Goal: Find specific page/section: Find specific page/section

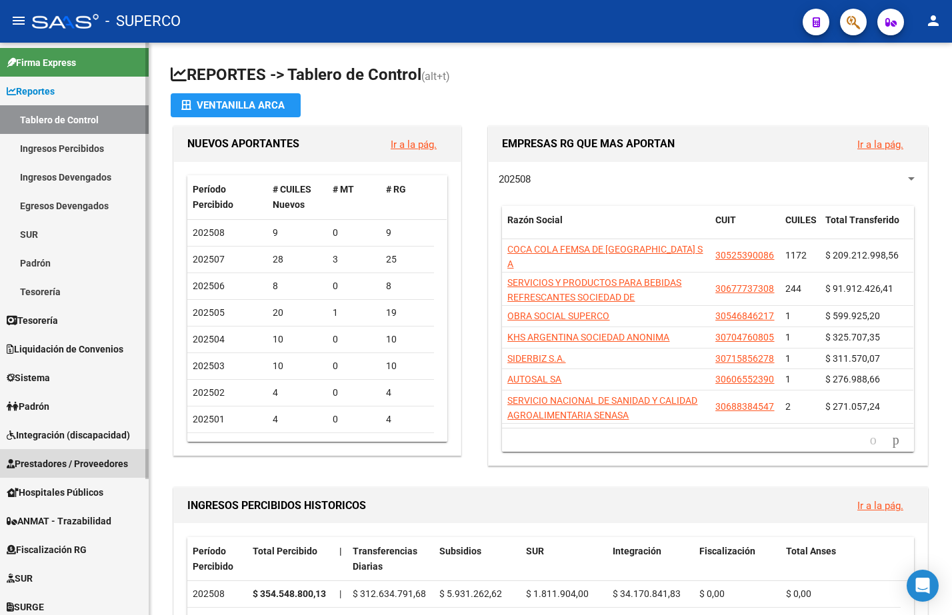
click at [49, 459] on span "Prestadores / Proveedores" at bounding box center [67, 464] width 121 height 15
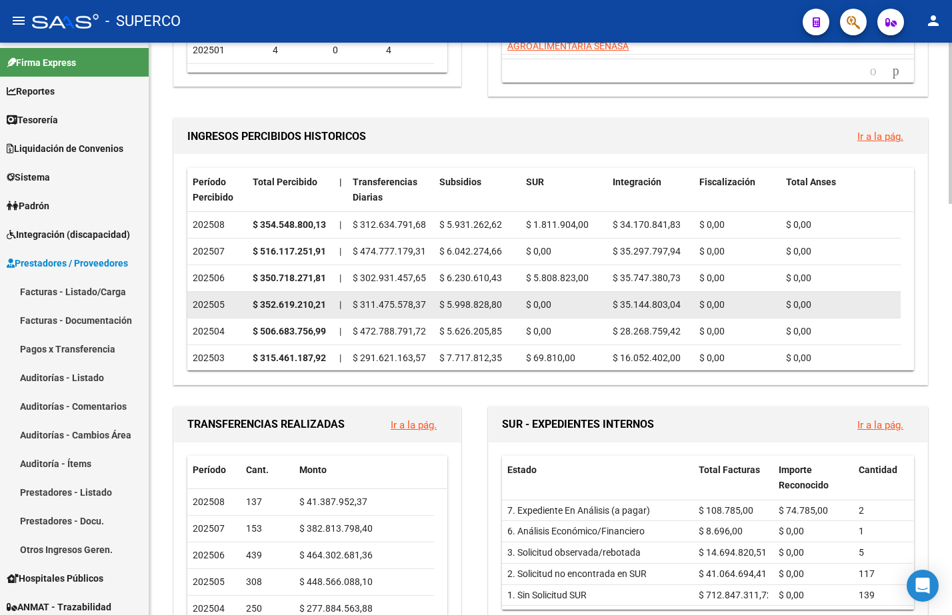
scroll to position [417, 0]
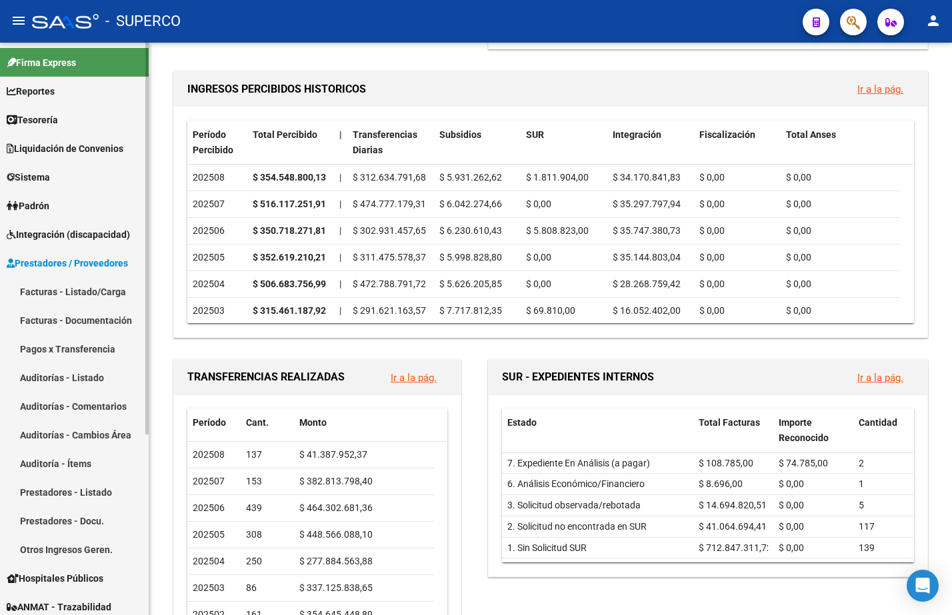
click at [47, 295] on link "Facturas - Listado/Carga" at bounding box center [74, 291] width 149 height 29
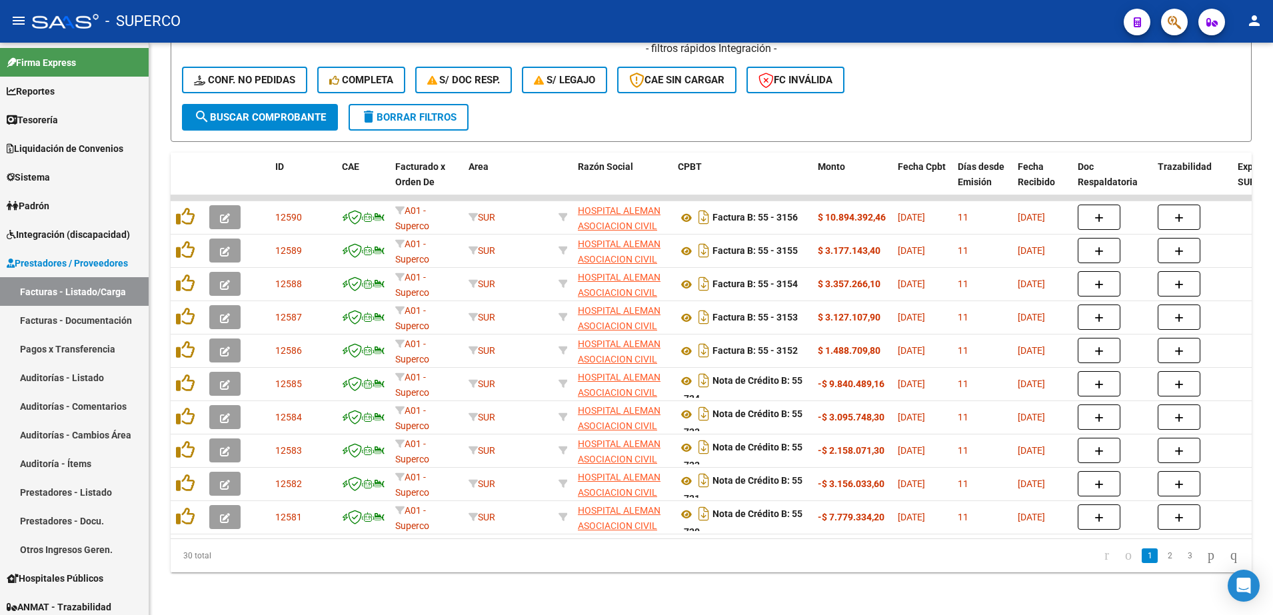
scroll to position [341, 0]
click at [53, 235] on span "Integración (discapacidad)" at bounding box center [68, 234] width 123 height 15
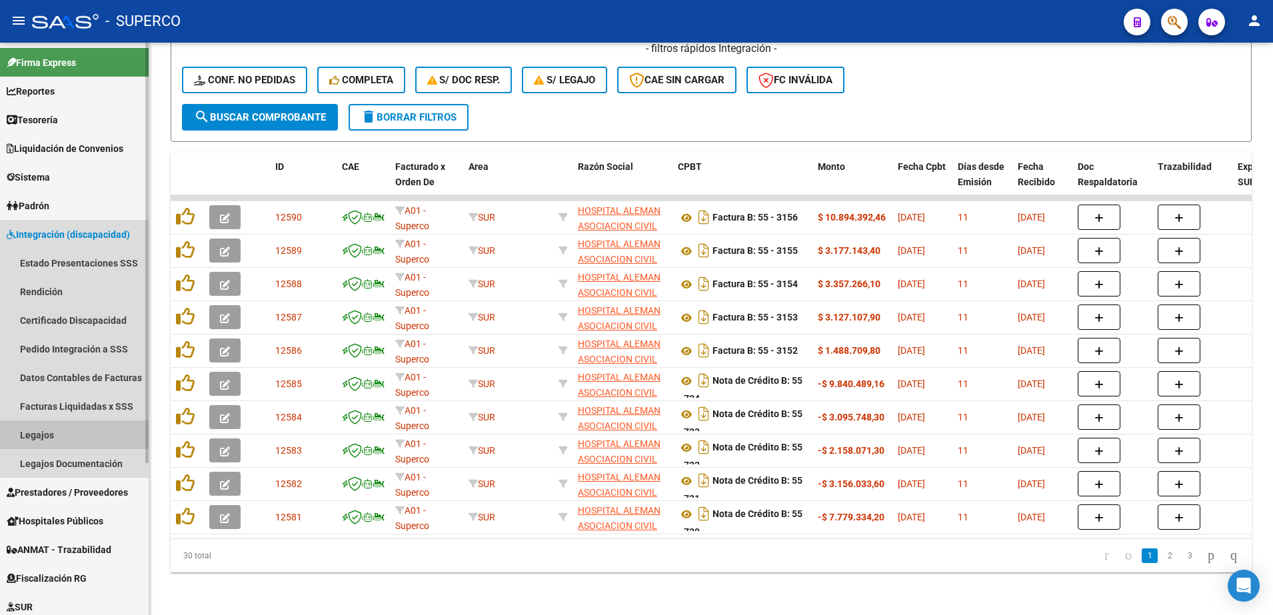
click at [39, 433] on link "Legajos" at bounding box center [74, 435] width 149 height 29
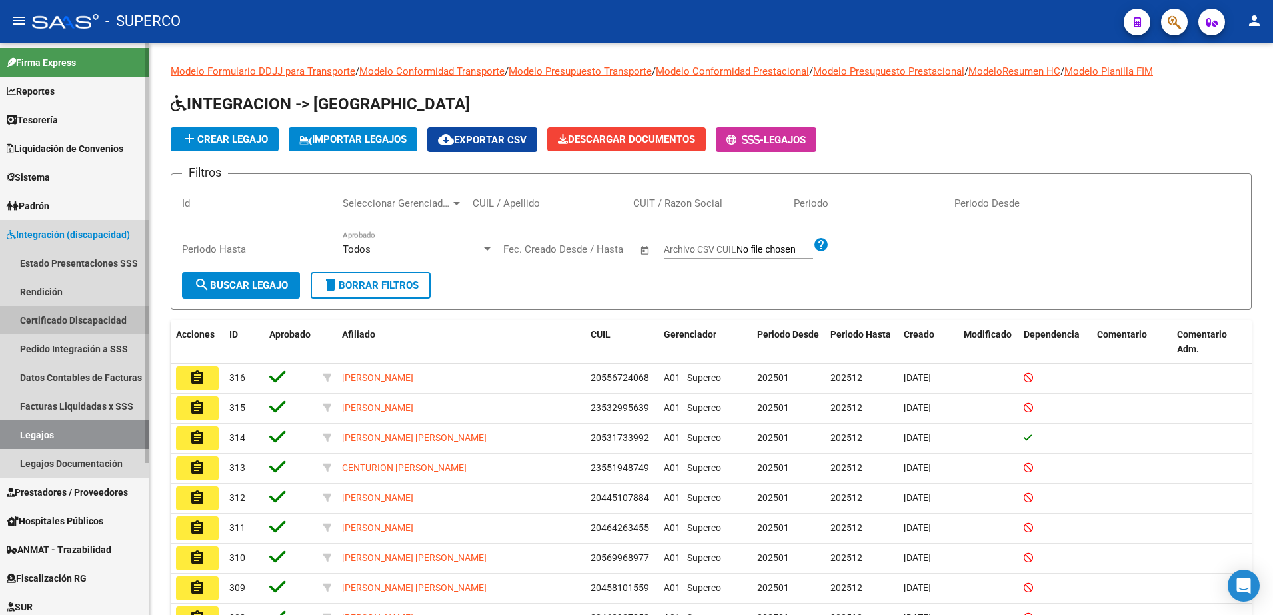
click at [36, 325] on link "Certificado Discapacidad" at bounding box center [74, 320] width 149 height 29
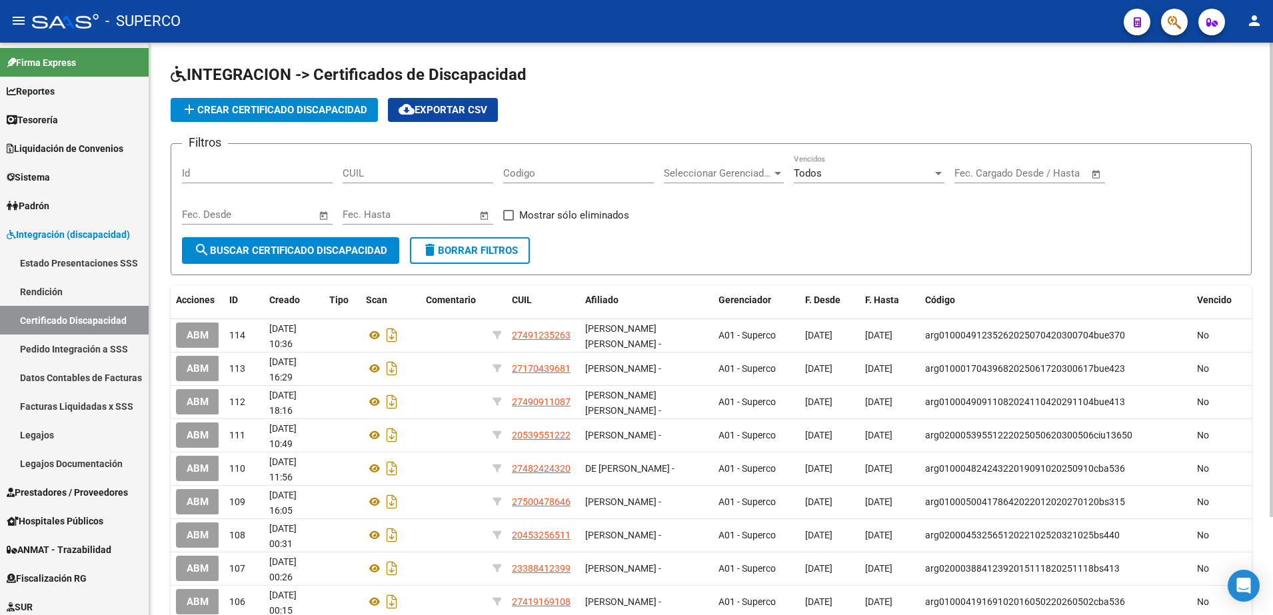
click at [925, 177] on div "Todos" at bounding box center [863, 173] width 139 height 12
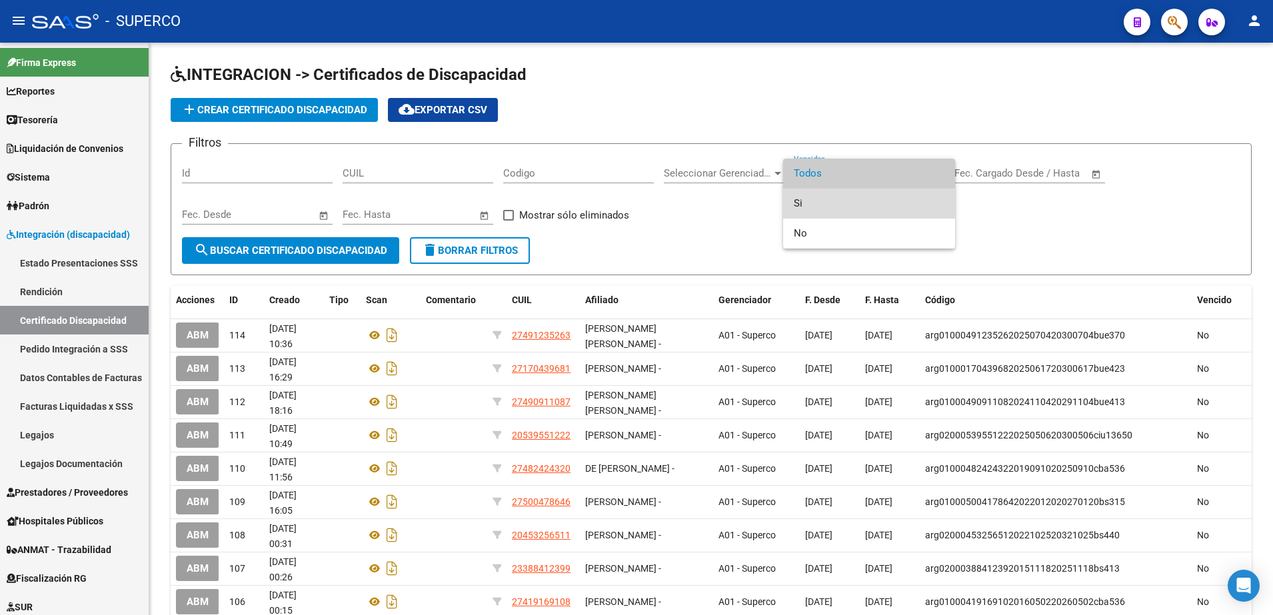
click at [852, 207] on span "Si" at bounding box center [869, 204] width 151 height 30
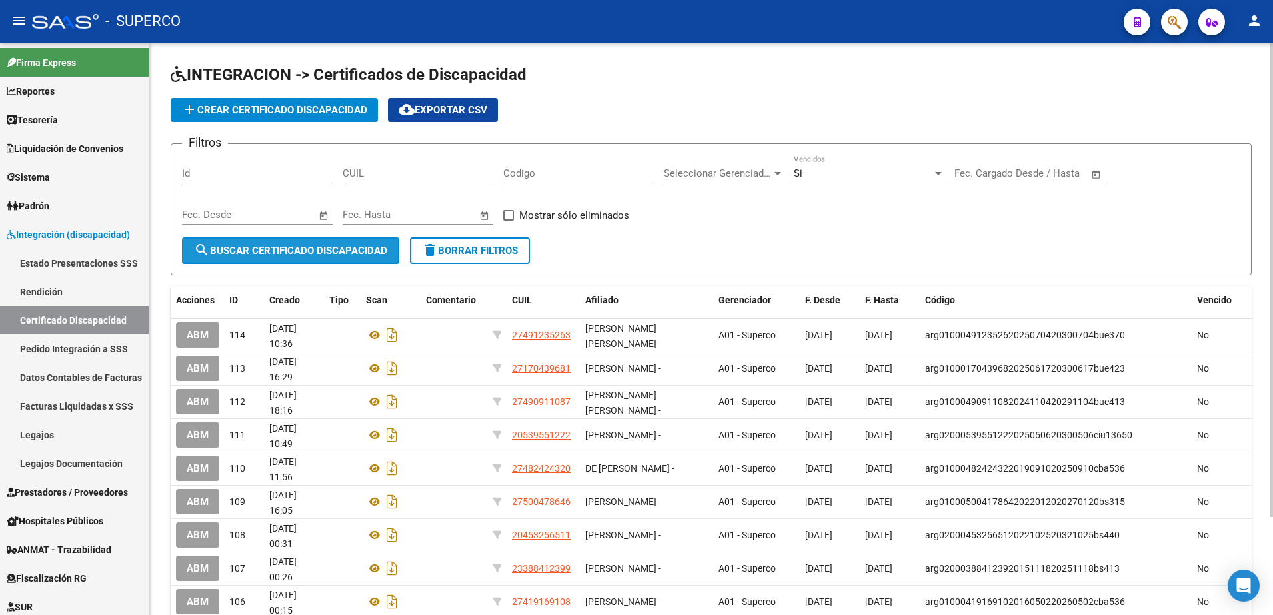
click at [233, 255] on span "search Buscar Certificado Discapacidad" at bounding box center [290, 251] width 193 height 12
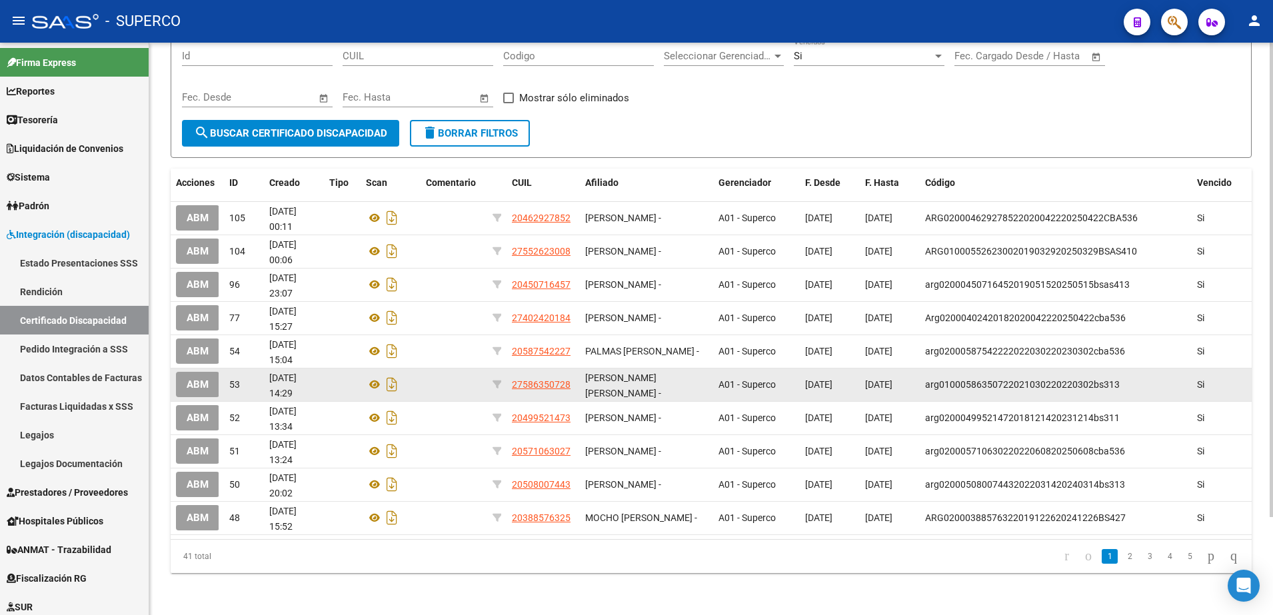
scroll to position [118, 0]
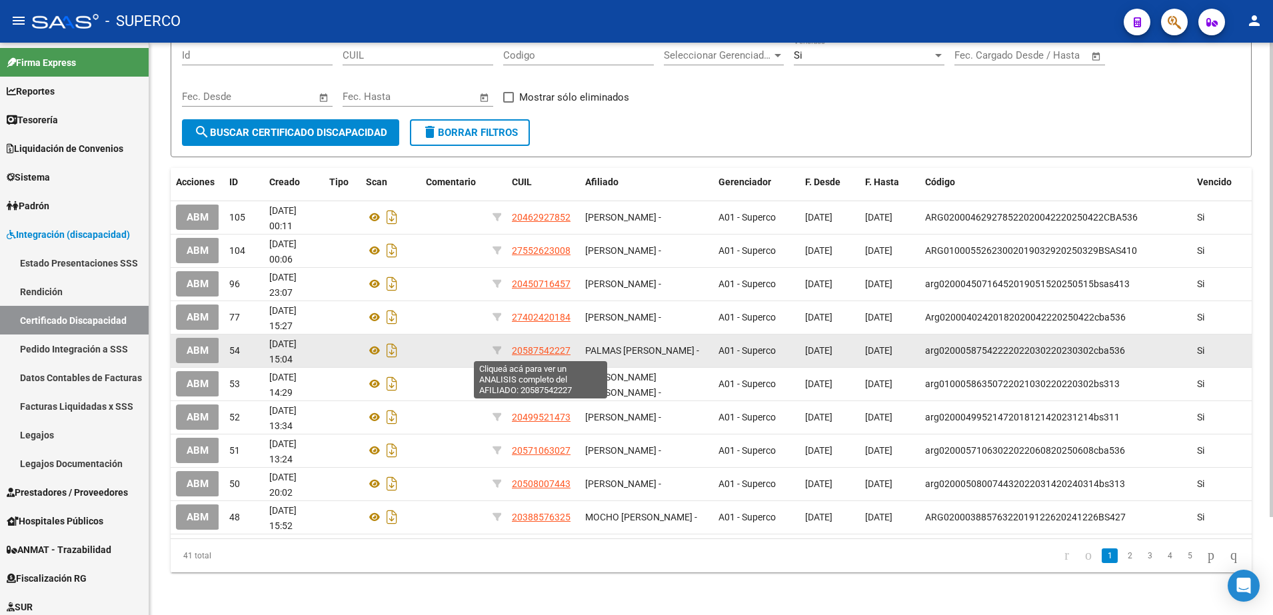
click at [533, 349] on span "20587542227" at bounding box center [541, 350] width 59 height 11
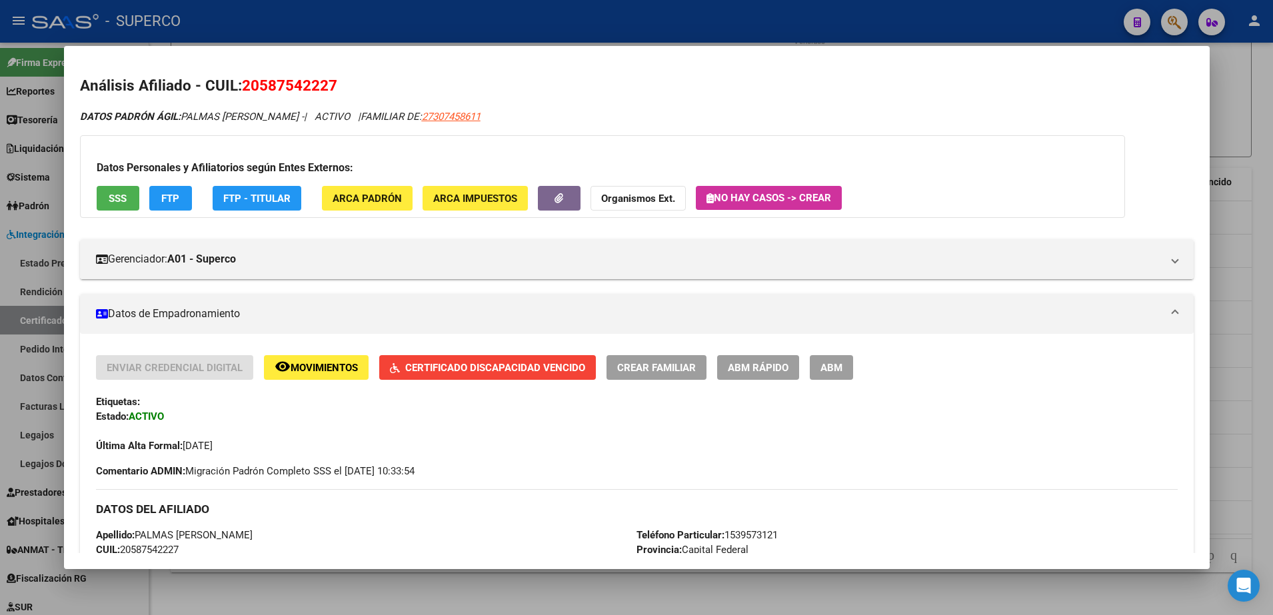
click at [113, 199] on span "SSS" at bounding box center [118, 199] width 18 height 12
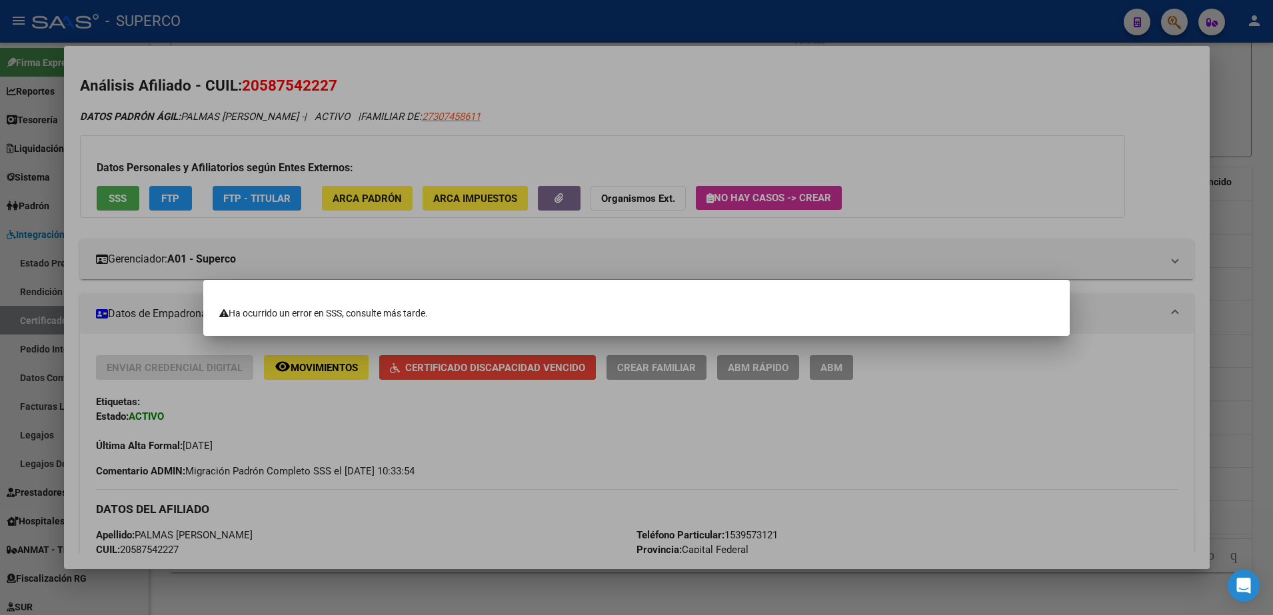
click at [113, 199] on div at bounding box center [636, 307] width 1273 height 615
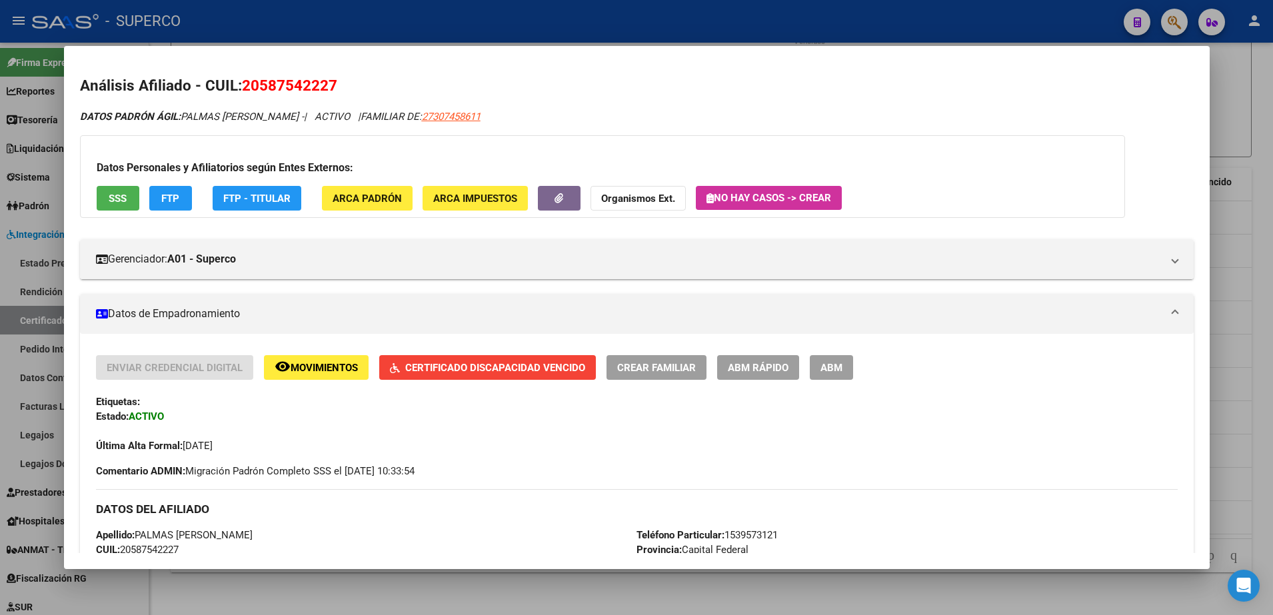
click at [113, 199] on span "SSS" at bounding box center [118, 199] width 18 height 12
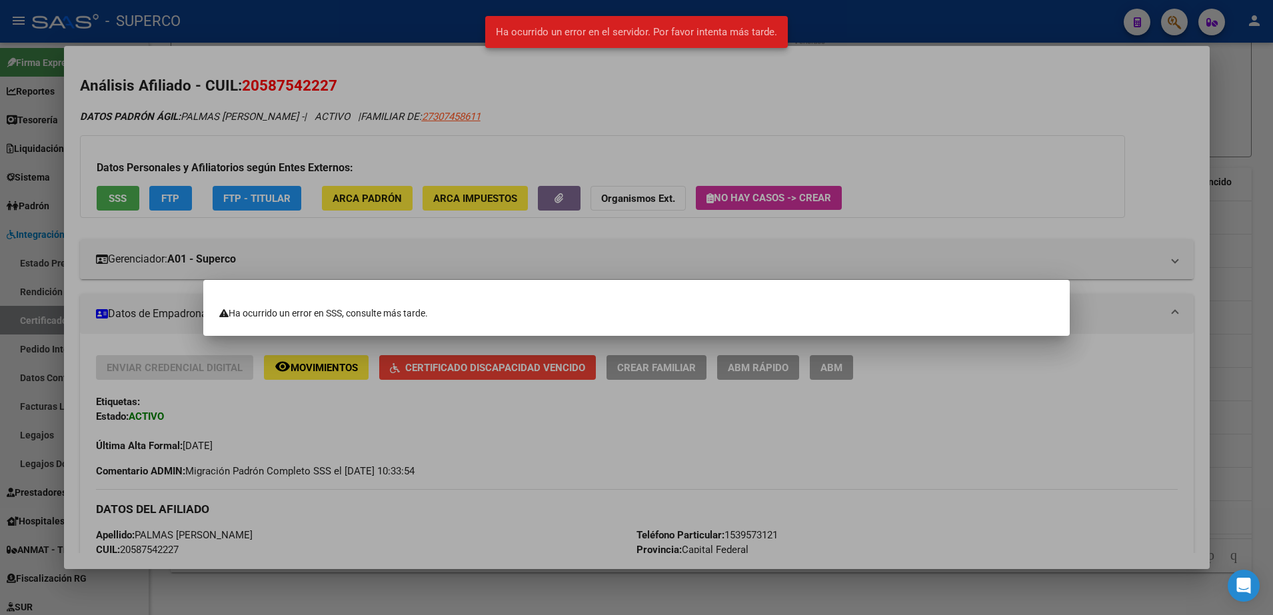
click at [645, 589] on div at bounding box center [636, 307] width 1273 height 615
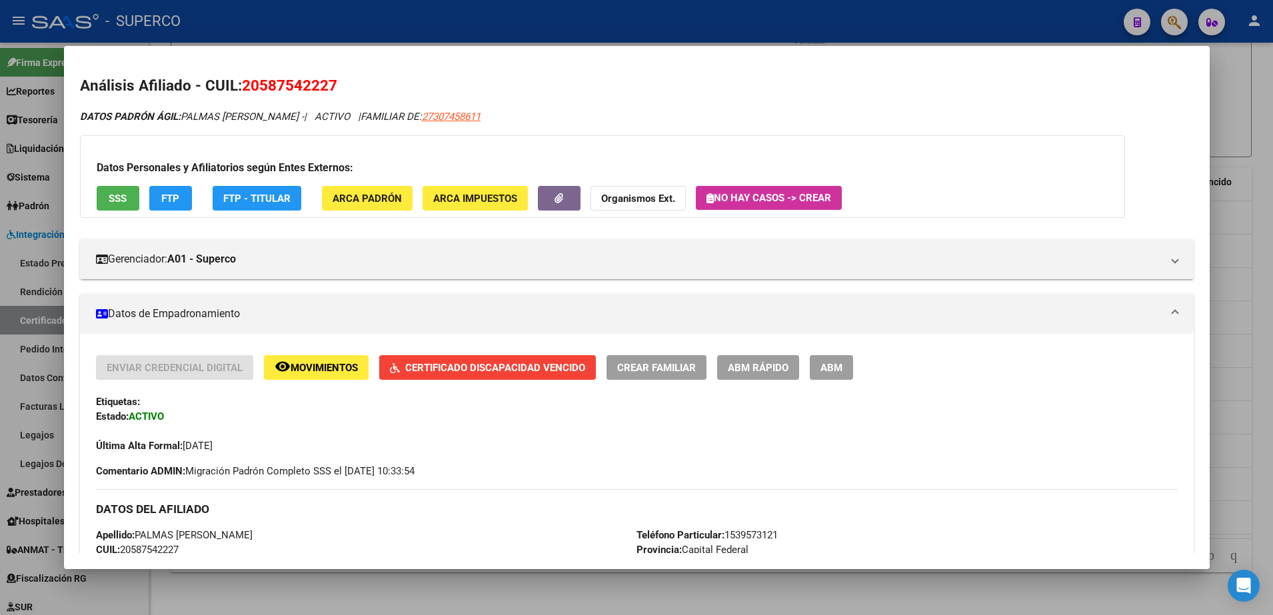
click at [645, 589] on div at bounding box center [636, 307] width 1273 height 615
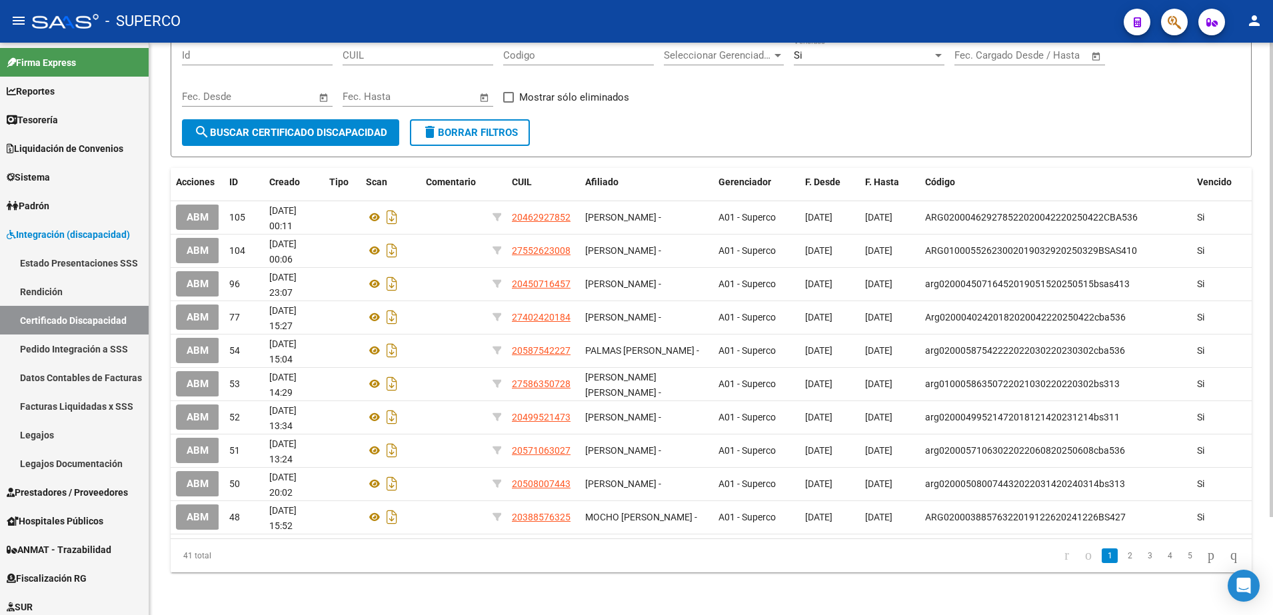
click at [742, 97] on div "Filtros Id CUIL Codigo Seleccionar Gerenciador Seleccionar Gerenciador Si Venci…" at bounding box center [711, 78] width 1059 height 83
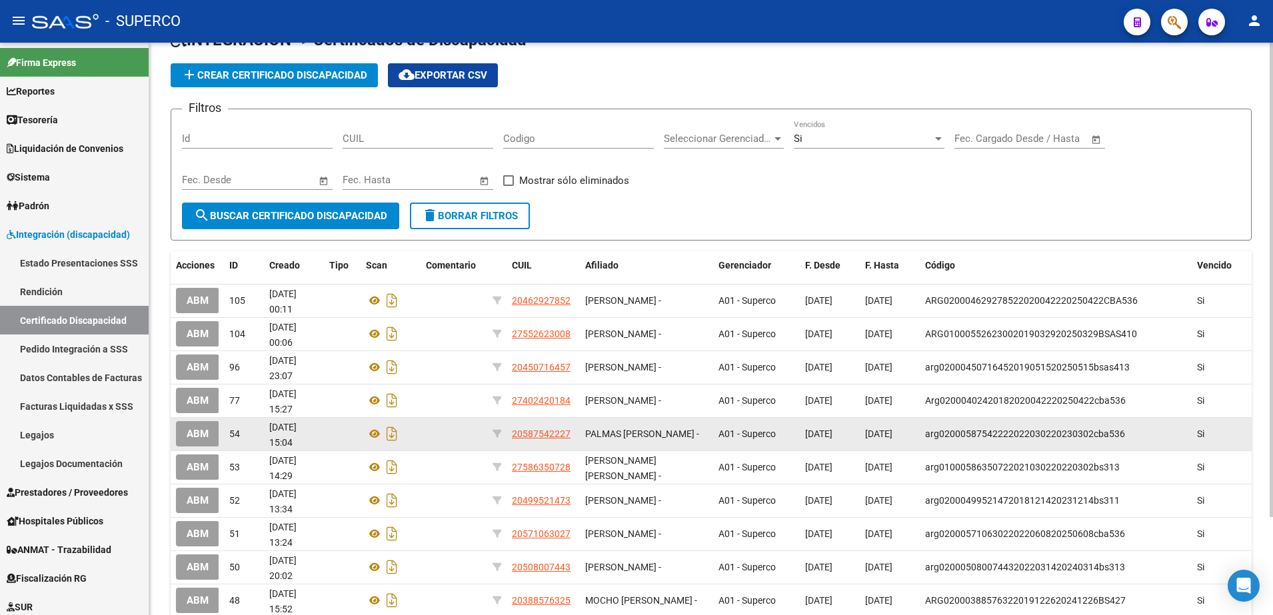
scroll to position [3, 0]
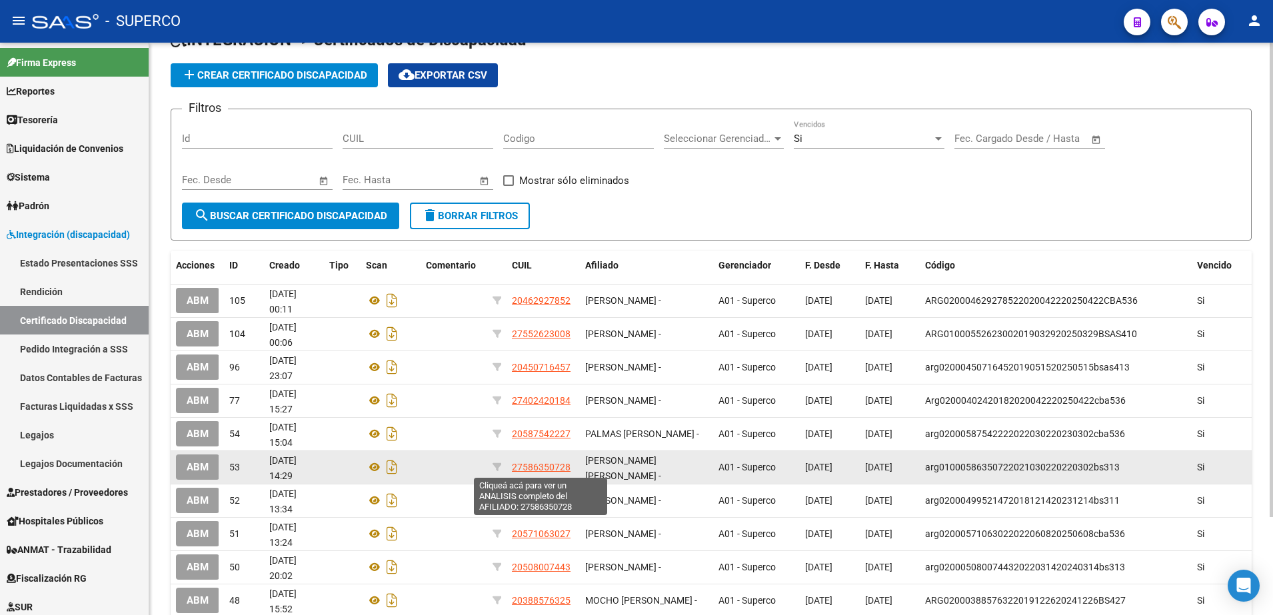
click at [565, 464] on span "27586350728" at bounding box center [541, 467] width 59 height 11
type textarea "27586350728"
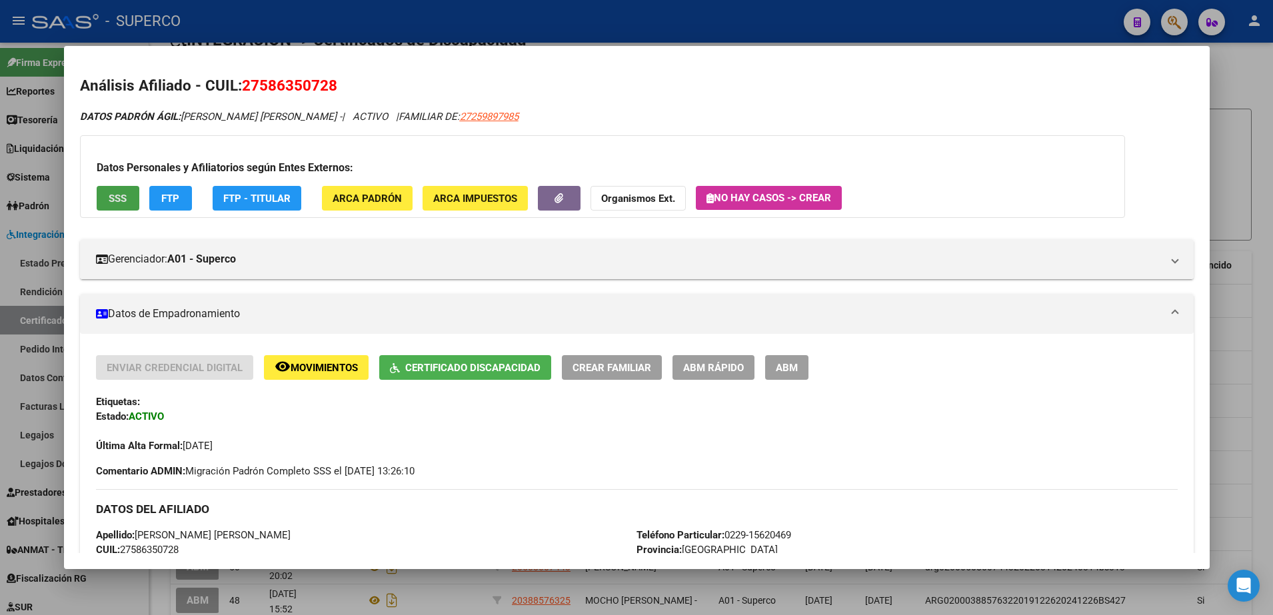
click at [127, 205] on button "SSS" at bounding box center [118, 198] width 43 height 25
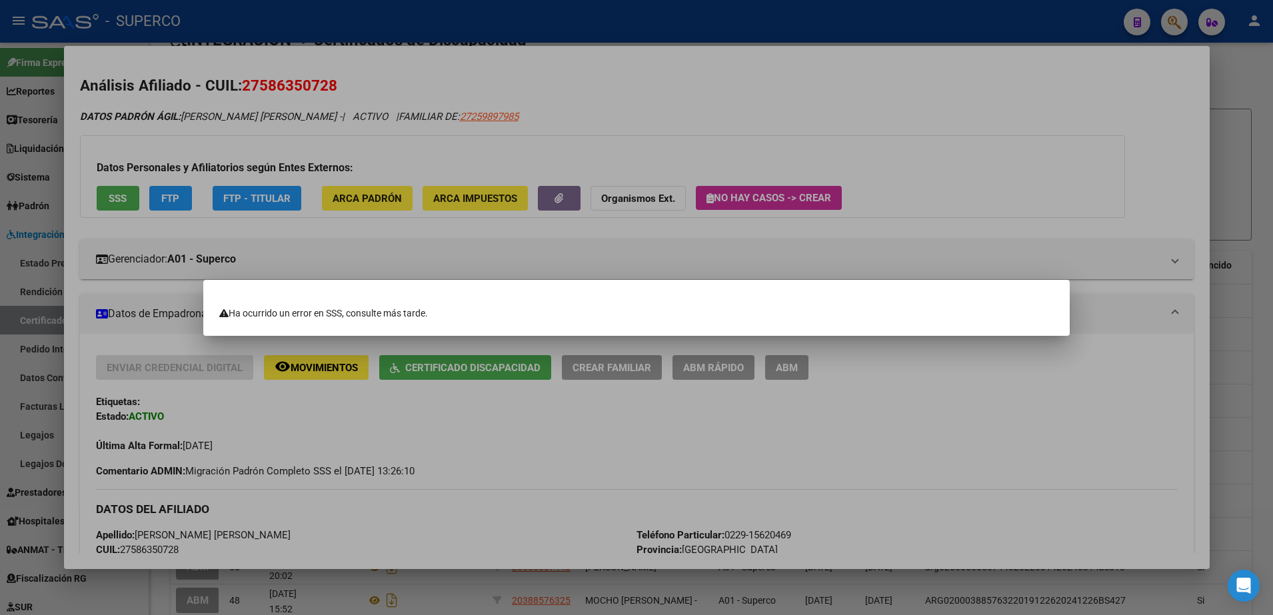
click at [951, 85] on div at bounding box center [636, 307] width 1273 height 615
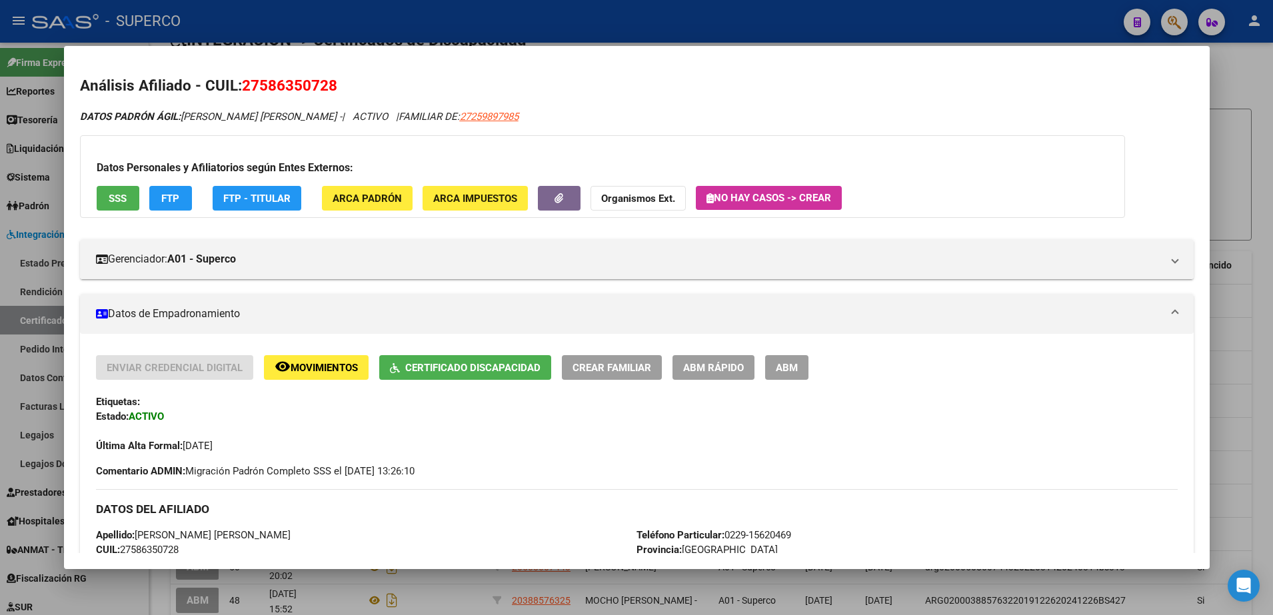
click at [951, 403] on div at bounding box center [636, 307] width 1273 height 615
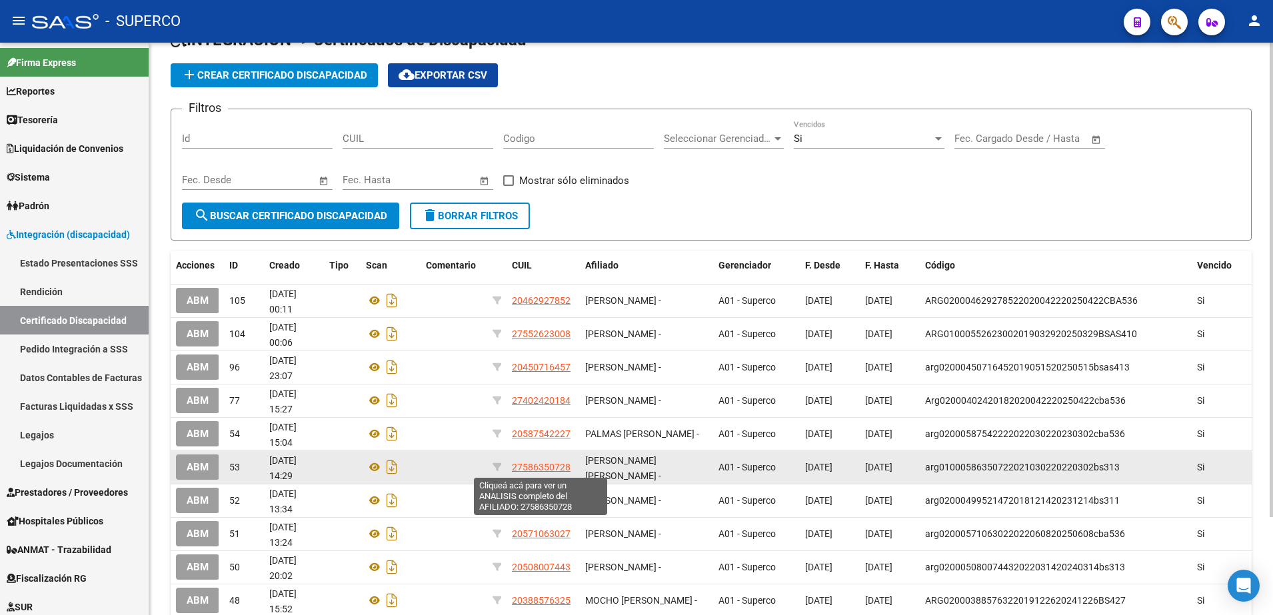
drag, startPoint x: 575, startPoint y: 468, endPoint x: 513, endPoint y: 468, distance: 62.0
click at [513, 468] on datatable-body-cell "27586350728" at bounding box center [543, 467] width 73 height 33
copy span "27586350728"
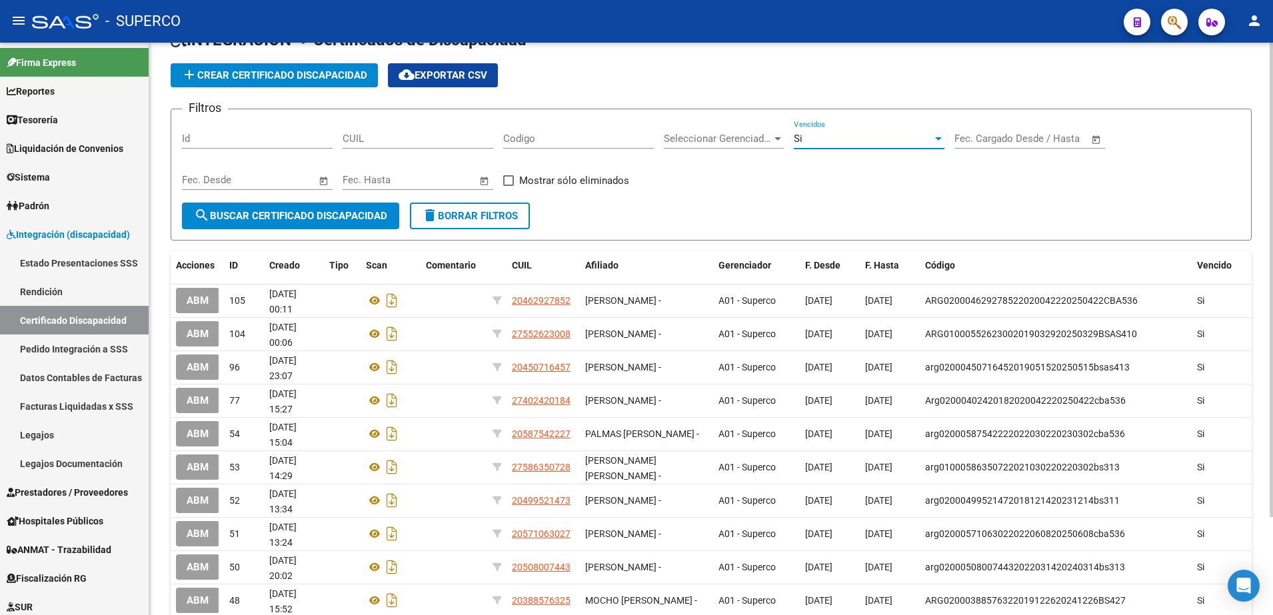
click at [810, 141] on div "Si" at bounding box center [863, 139] width 139 height 12
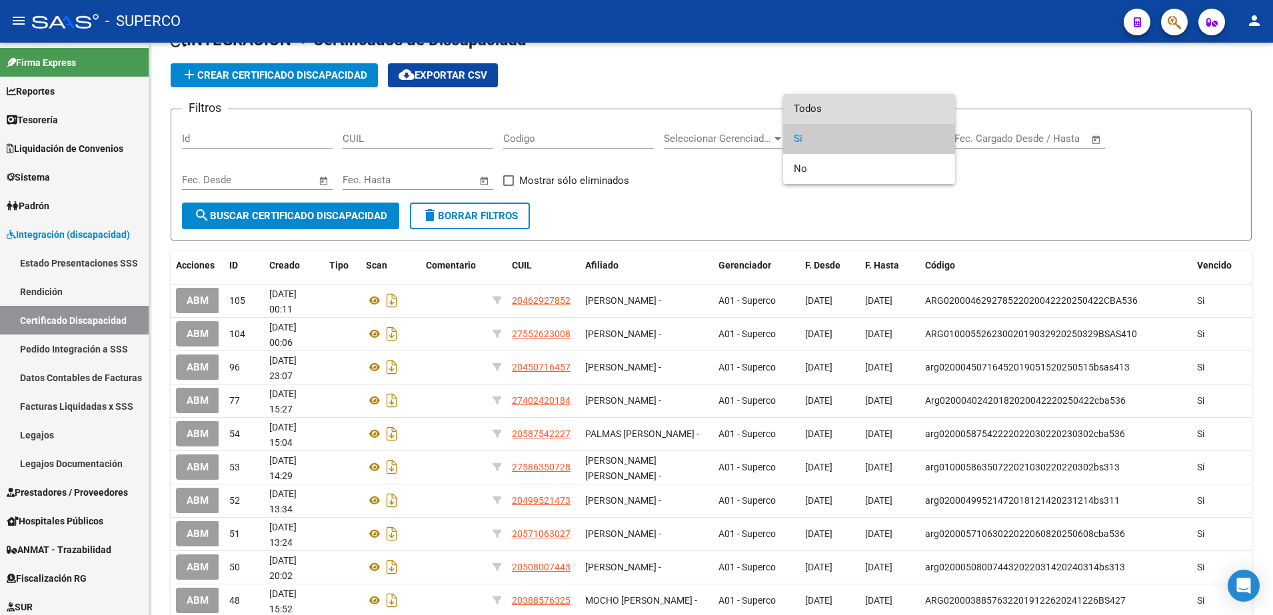
click at [816, 113] on span "Todos" at bounding box center [869, 109] width 151 height 30
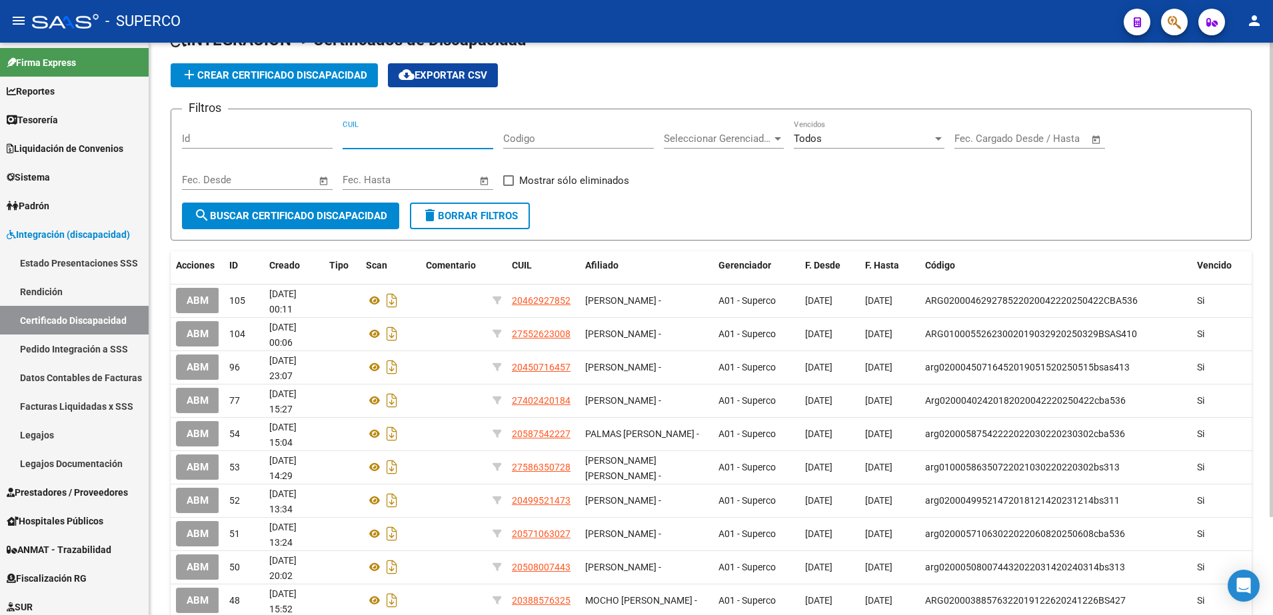
click at [431, 140] on input "CUIL" at bounding box center [418, 139] width 151 height 12
paste input "27-58635072-8"
type input "27-58635072-8"
click at [299, 222] on button "search Buscar Certificado Discapacidad" at bounding box center [290, 216] width 217 height 27
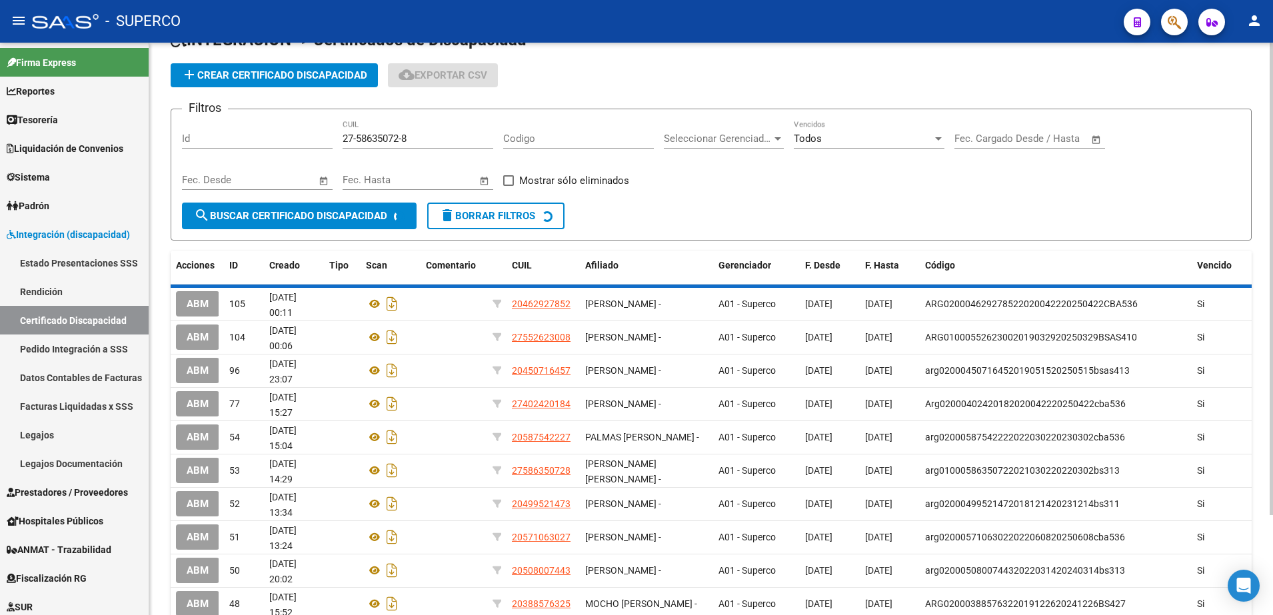
scroll to position [0, 0]
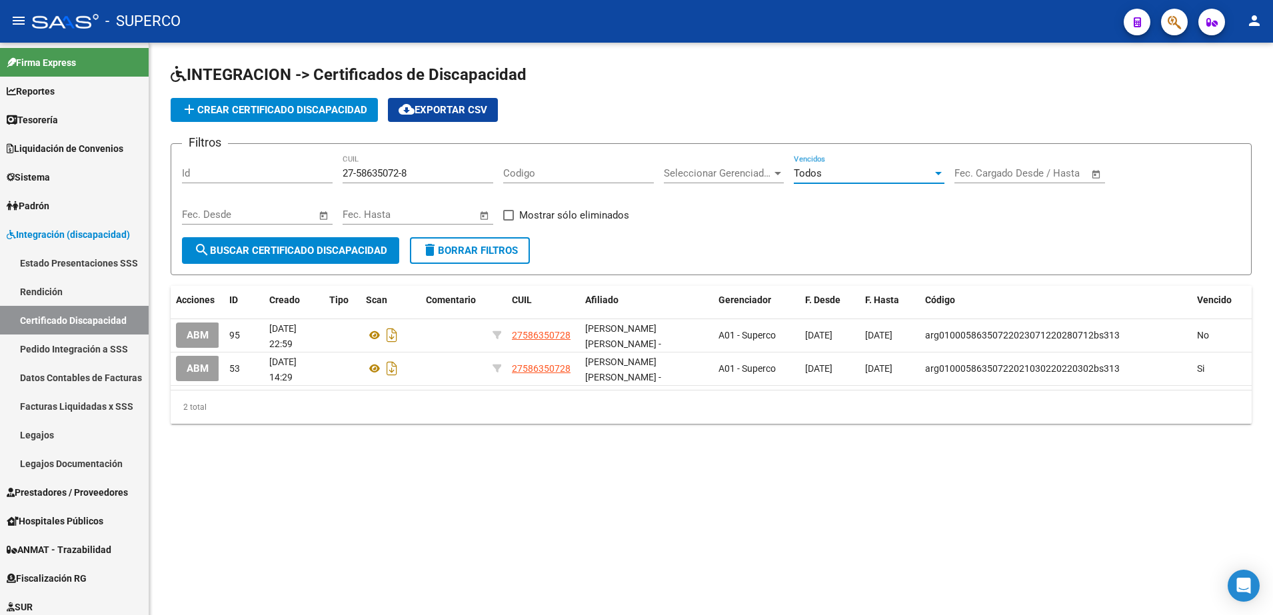
click at [889, 178] on div "Todos" at bounding box center [863, 173] width 139 height 12
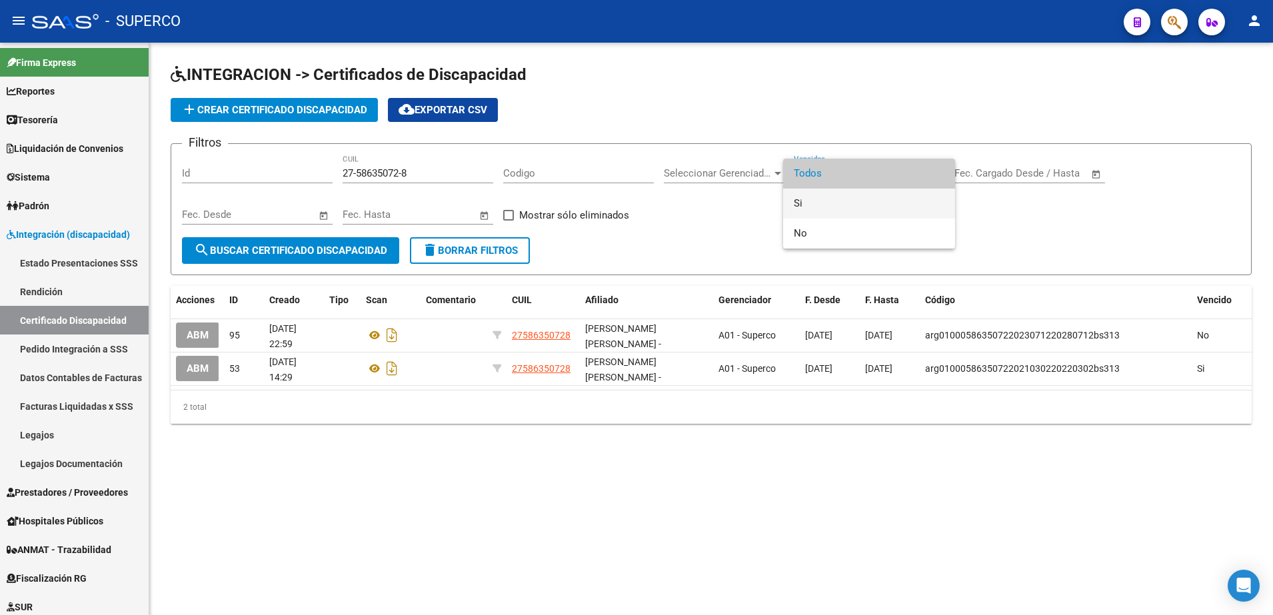
click at [830, 212] on span "Si" at bounding box center [869, 204] width 151 height 30
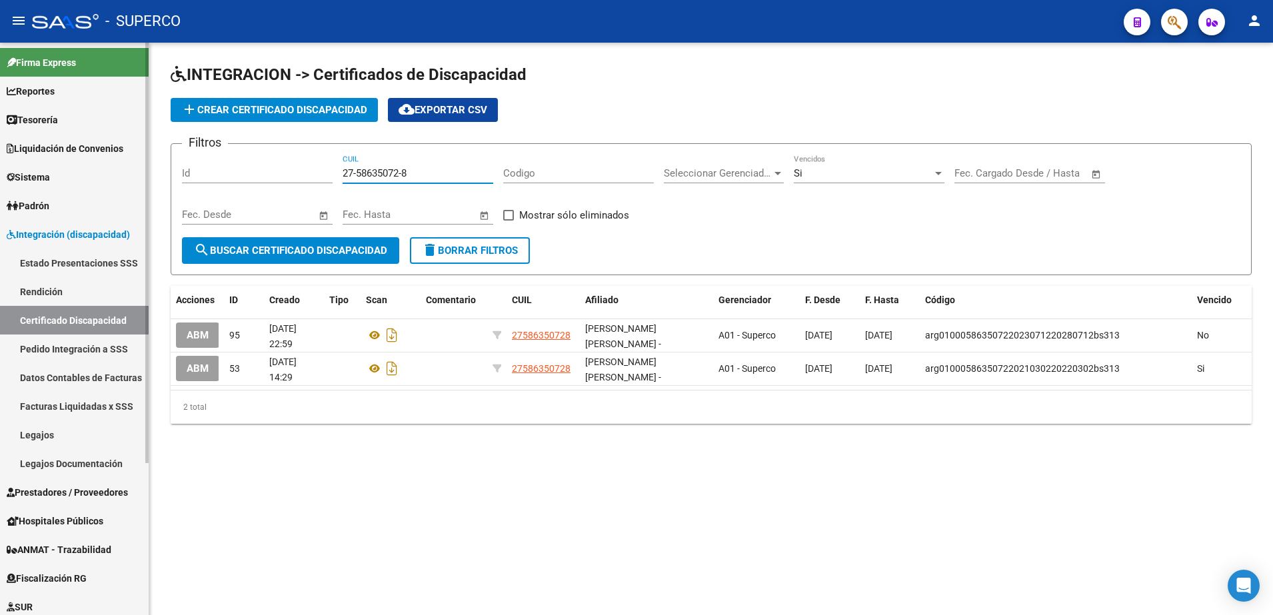
drag, startPoint x: 452, startPoint y: 168, endPoint x: 86, endPoint y: 187, distance: 366.5
click at [90, 186] on mat-sidenav-container "Firma Express Reportes Tablero de Control Ingresos Percibidos Análisis de todos…" at bounding box center [636, 329] width 1273 height 573
click at [255, 259] on button "search Buscar Certificado Discapacidad" at bounding box center [290, 250] width 217 height 27
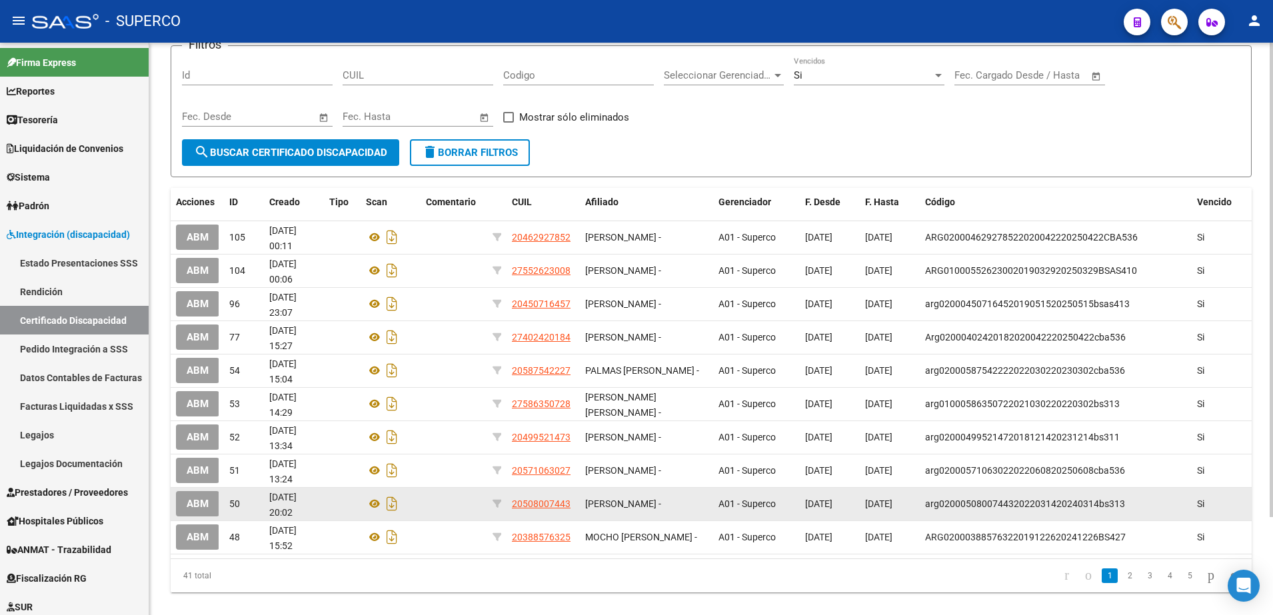
scroll to position [118, 0]
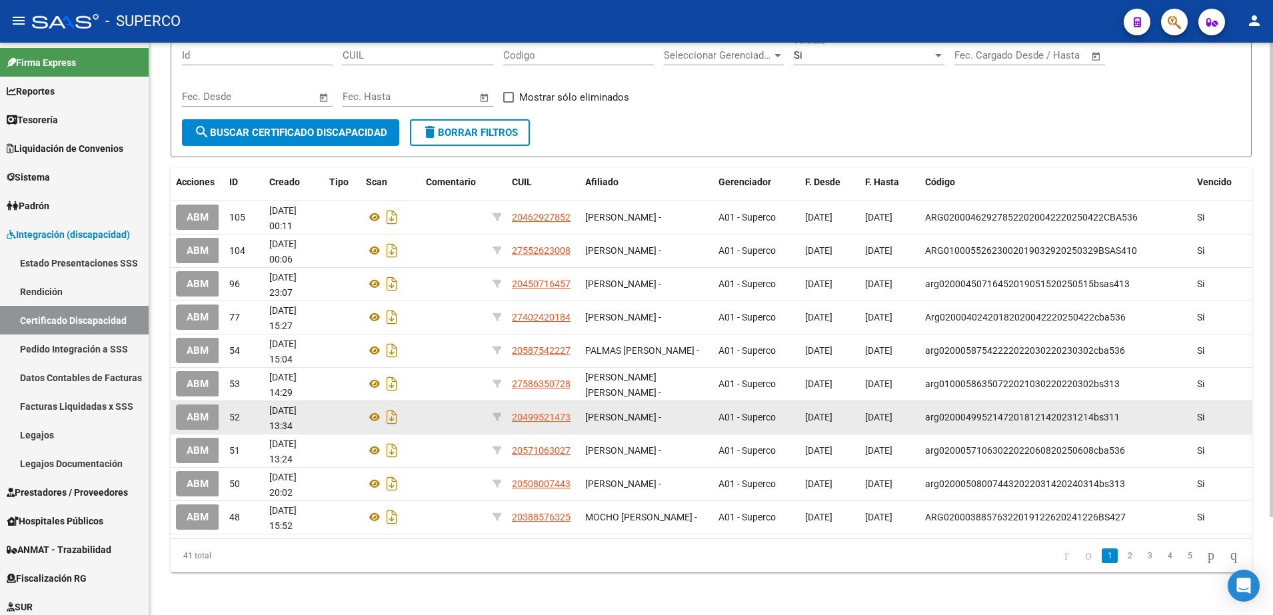
click at [571, 418] on div "20499521473" at bounding box center [543, 417] width 63 height 15
click at [529, 417] on span "20499521473" at bounding box center [541, 417] width 59 height 11
type textarea "20499521473"
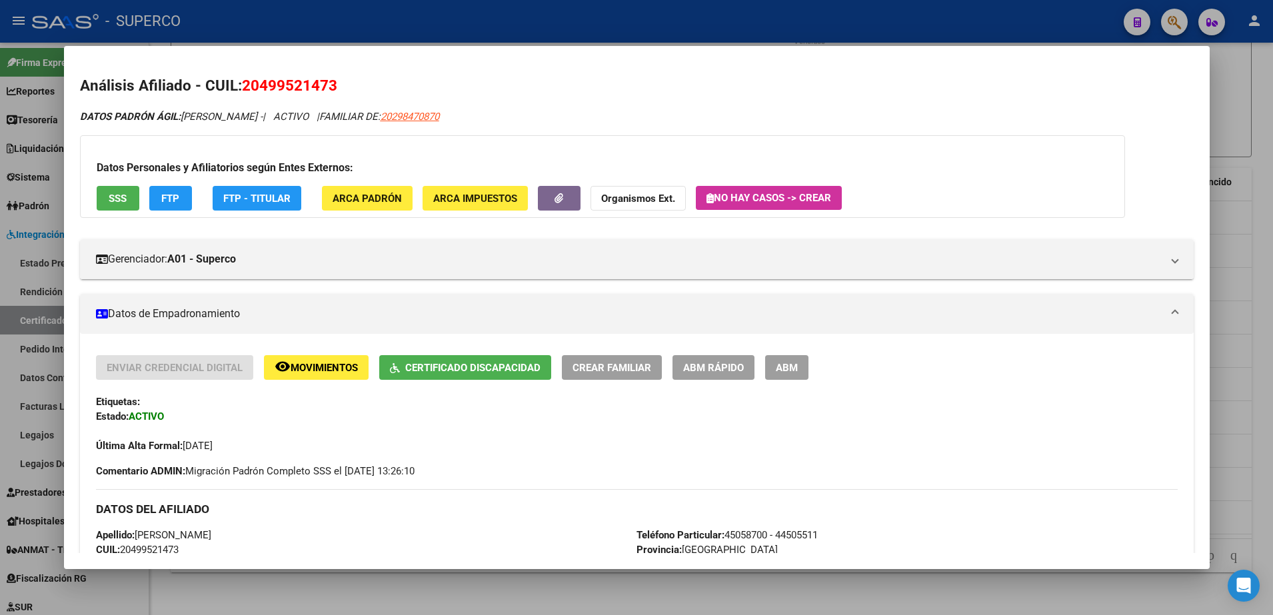
click at [127, 196] on button "SSS" at bounding box center [118, 198] width 43 height 25
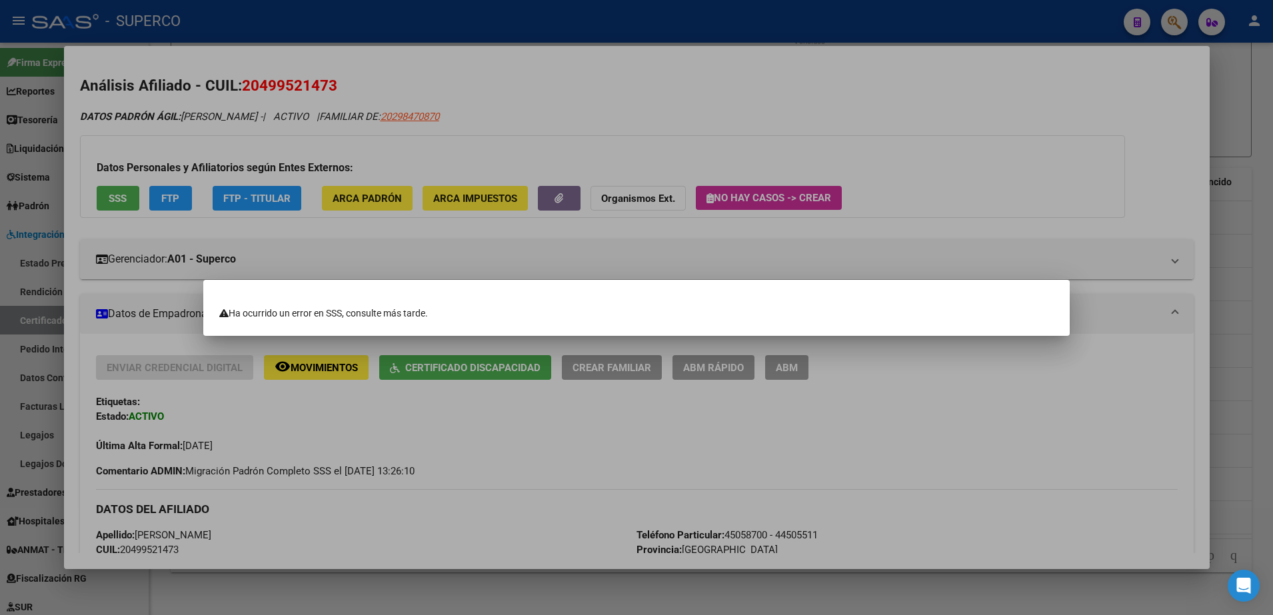
click at [951, 101] on div at bounding box center [636, 307] width 1273 height 615
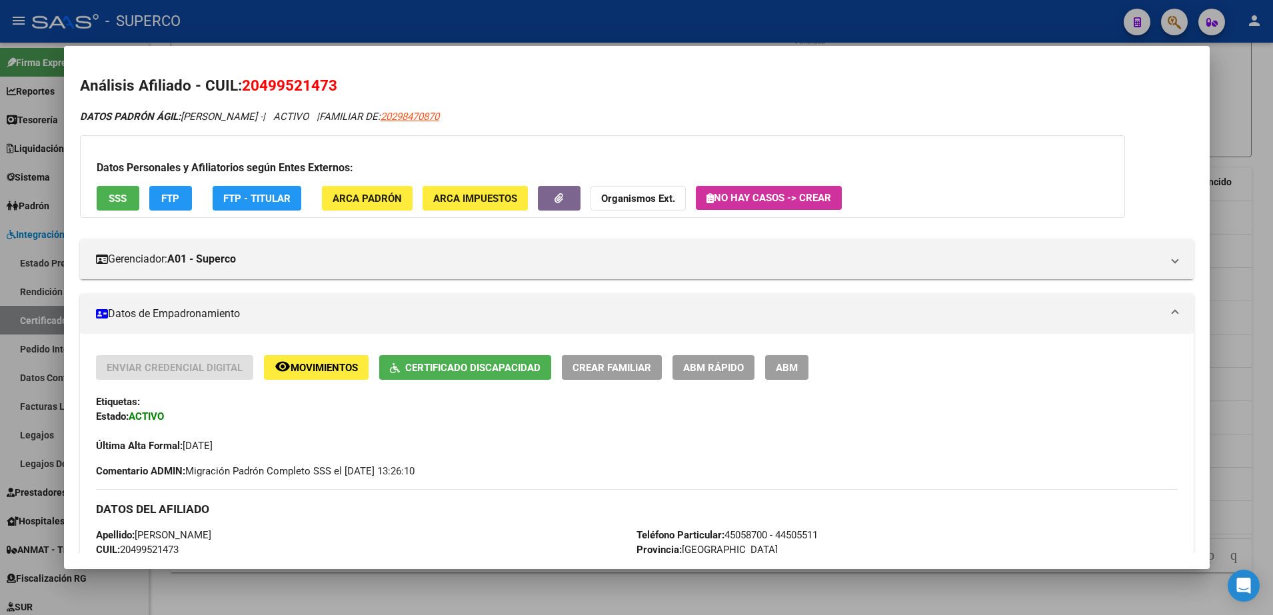
click at [951, 121] on div at bounding box center [636, 307] width 1273 height 615
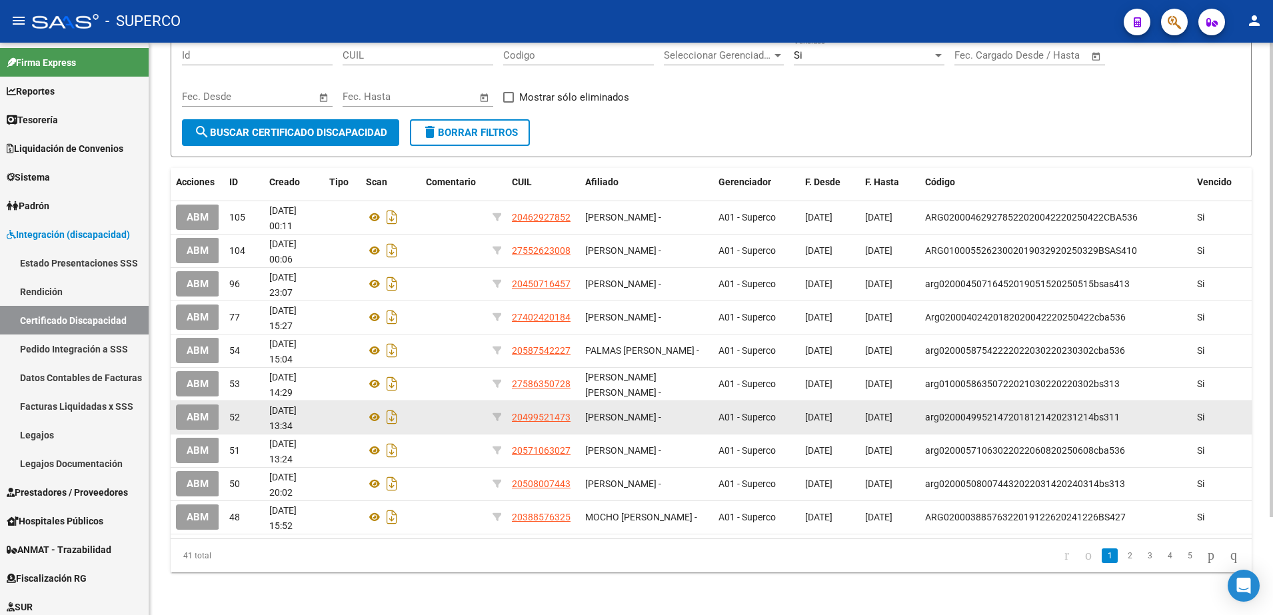
drag, startPoint x: 575, startPoint y: 417, endPoint x: 511, endPoint y: 422, distance: 64.2
click at [511, 422] on datatable-body-cell "20499521473" at bounding box center [543, 417] width 73 height 33
copy span "20499521473"
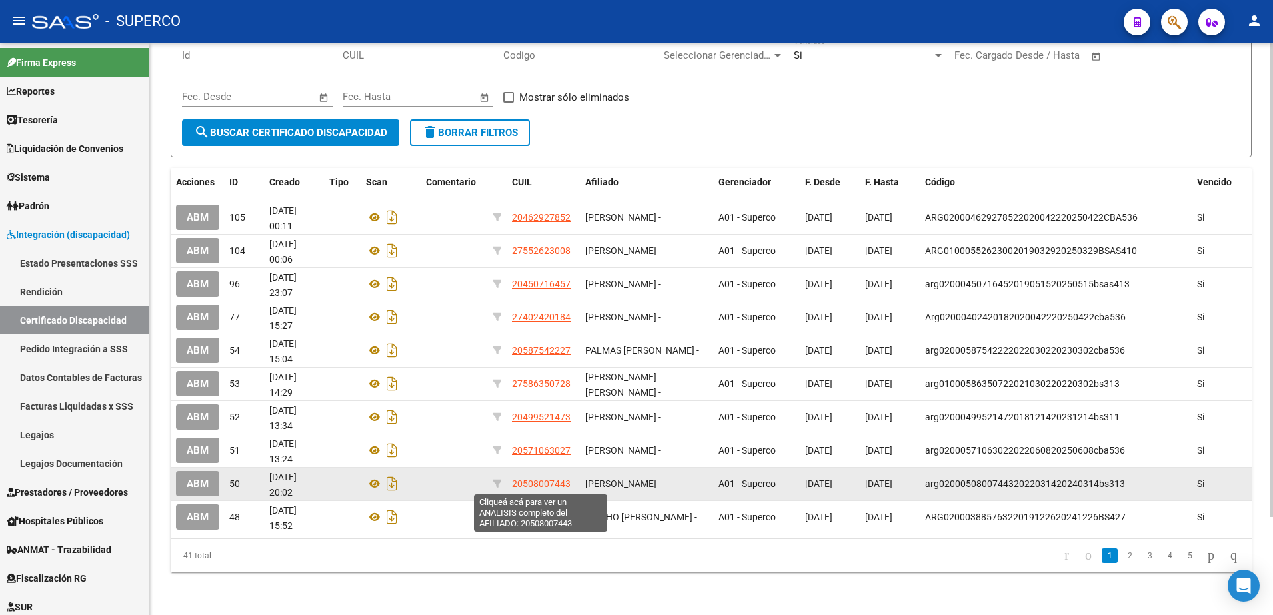
drag, startPoint x: 578, startPoint y: 485, endPoint x: 514, endPoint y: 489, distance: 64.1
click at [514, 489] on datatable-body-cell "20508007443" at bounding box center [543, 484] width 73 height 33
copy span "20508007443"
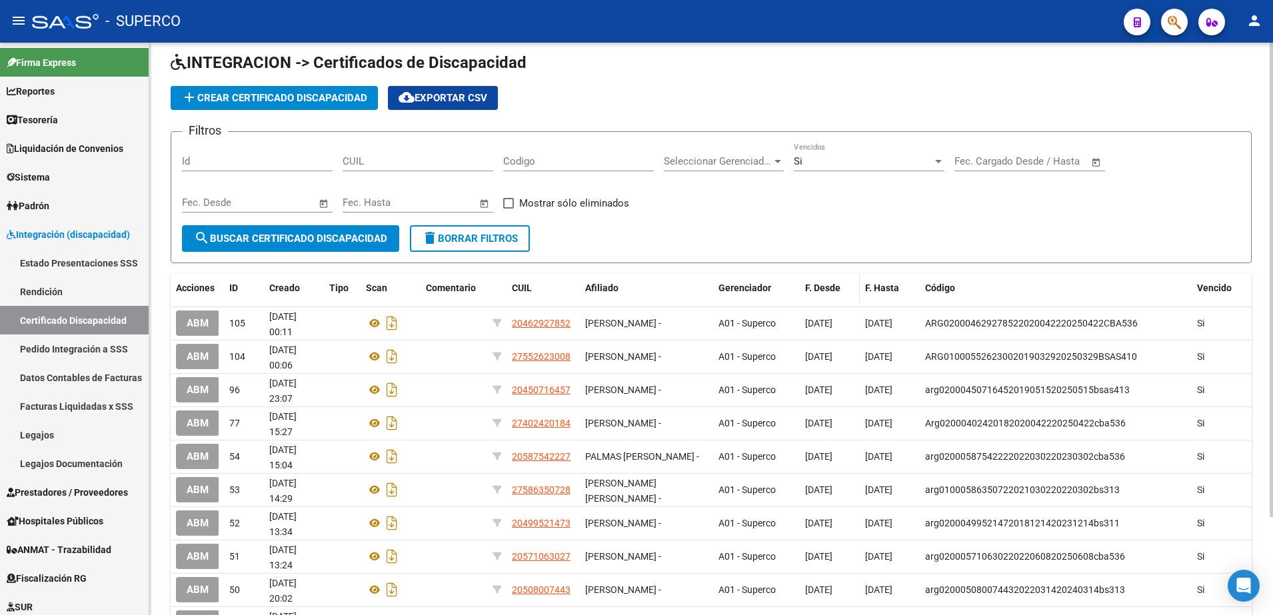
scroll to position [0, 0]
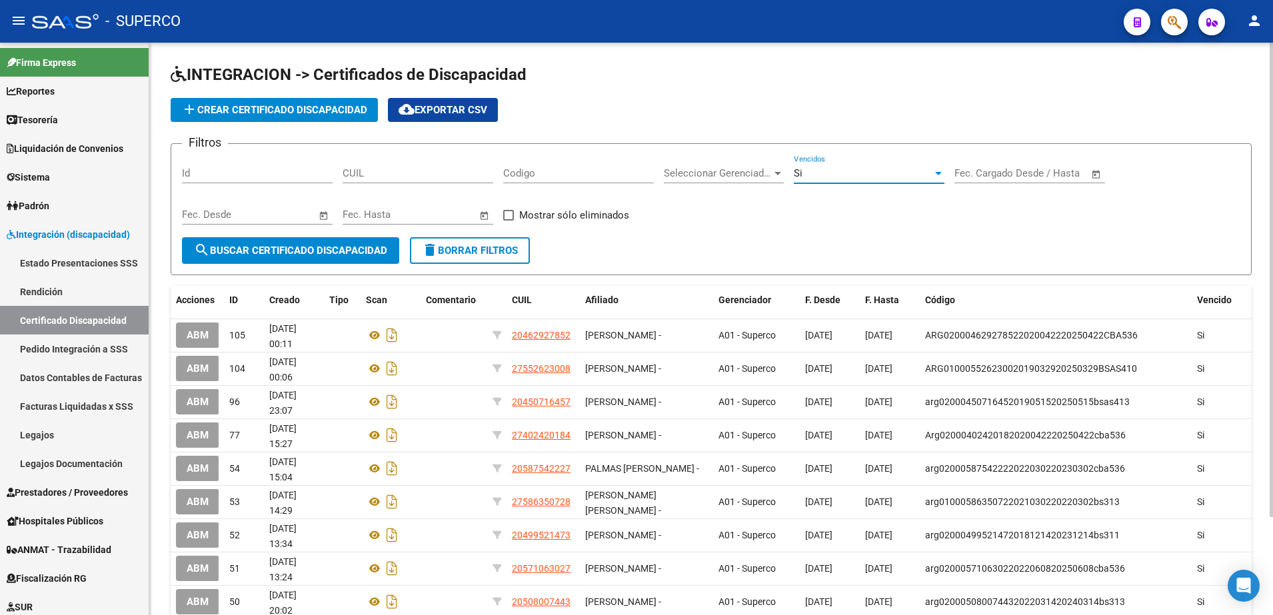
click at [863, 179] on div "Si" at bounding box center [863, 173] width 139 height 12
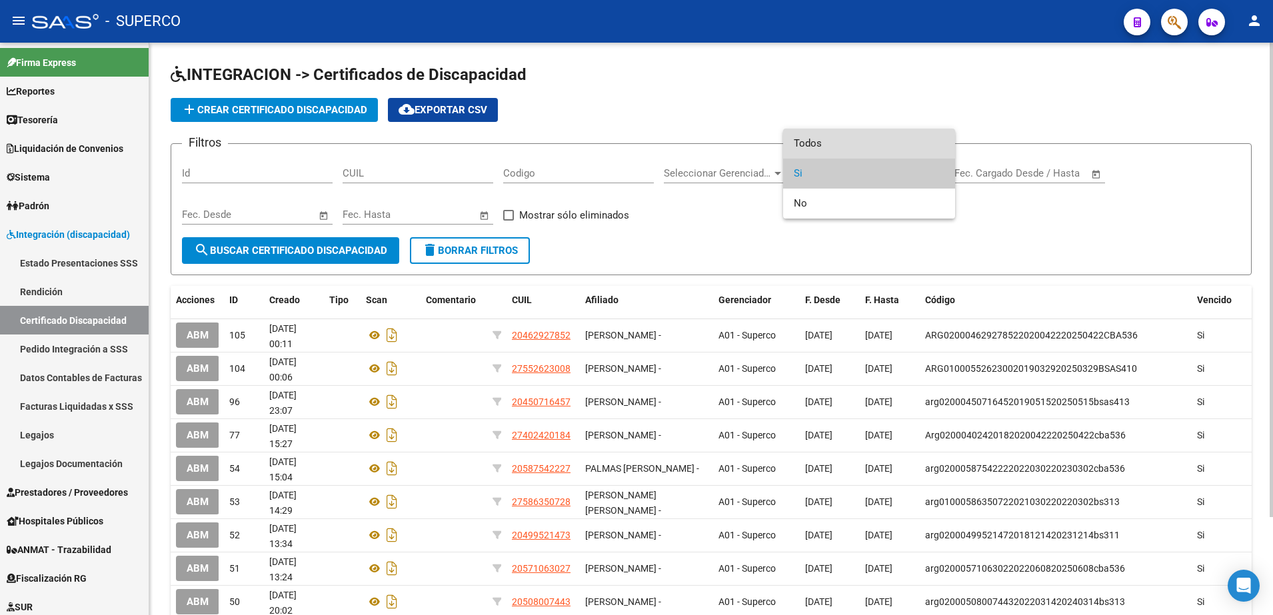
drag, startPoint x: 827, startPoint y: 147, endPoint x: 806, endPoint y: 152, distance: 21.8
click at [827, 147] on span "Todos" at bounding box center [869, 144] width 151 height 30
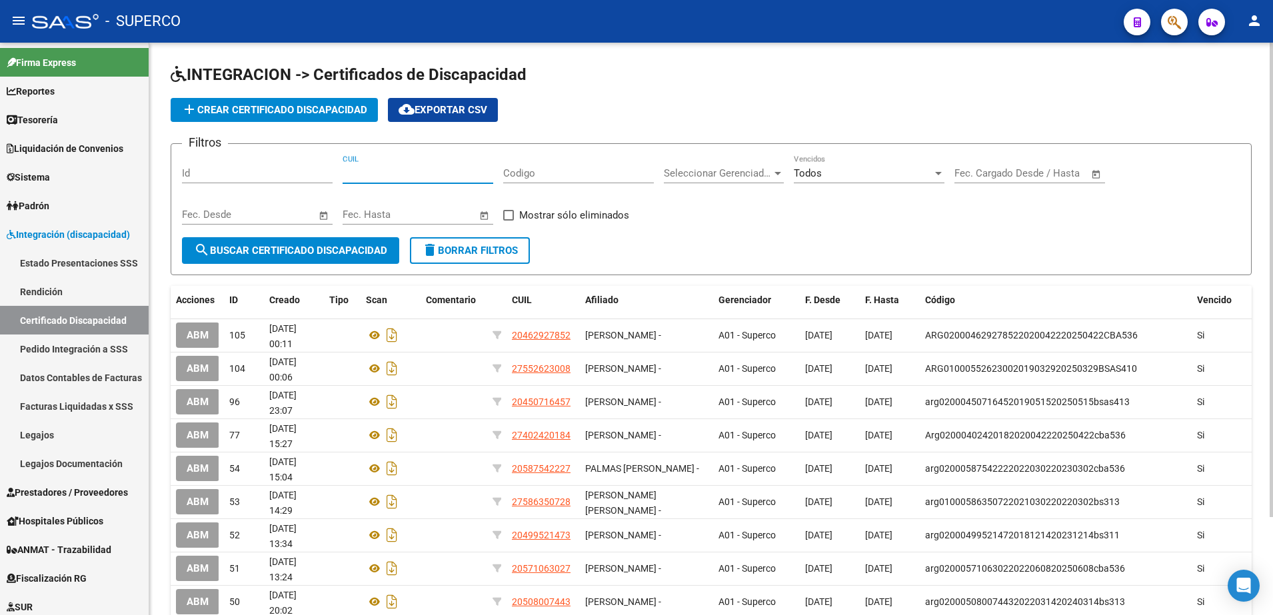
paste input "20-50800744-3"
type input "20-50800744-3"
click at [293, 248] on span "search Buscar Certificado Discapacidad" at bounding box center [290, 251] width 193 height 12
